Goal: Find specific page/section: Find specific page/section

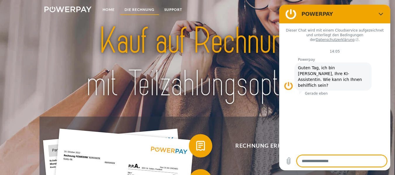
click at [132, 9] on link "DIE RECHNUNG" at bounding box center [140, 9] width 40 height 11
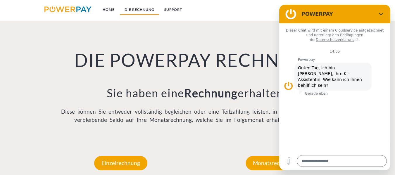
scroll to position [390, 0]
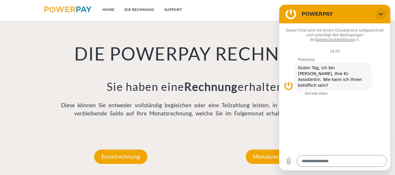
click at [380, 14] on icon "Schließen" at bounding box center [381, 14] width 4 height 3
type textarea "*"
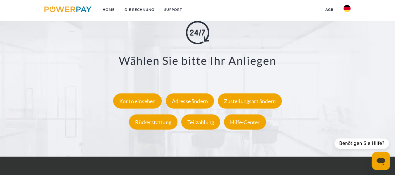
scroll to position [1023, 0]
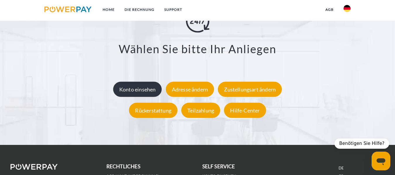
click at [139, 90] on div "Konto einsehen" at bounding box center [137, 89] width 49 height 15
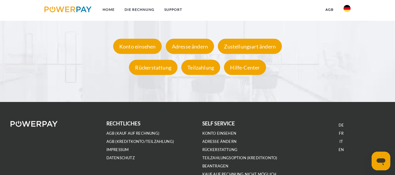
scroll to position [1072, 0]
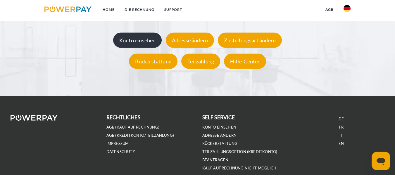
click at [145, 46] on div "Konto einsehen" at bounding box center [137, 40] width 49 height 15
